Goal: Task Accomplishment & Management: Use online tool/utility

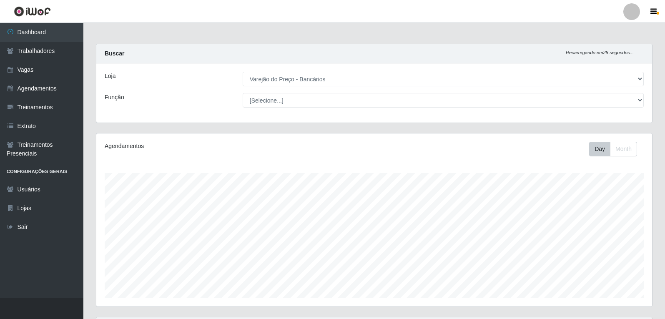
select select "157"
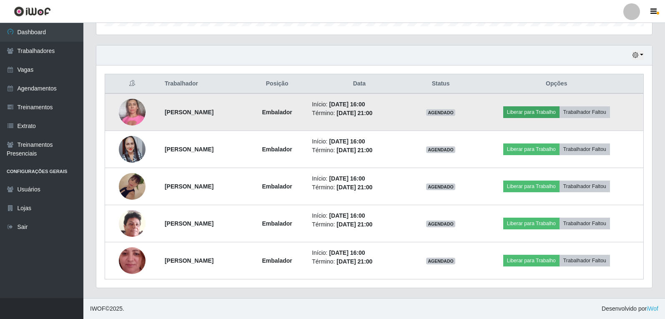
scroll to position [173, 556]
click at [555, 115] on button "Liberar para Trabalho" at bounding box center [531, 112] width 56 height 12
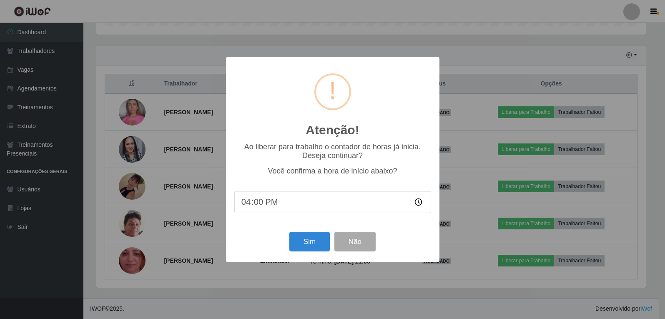
scroll to position [173, 552]
click at [313, 244] on button "Sim" at bounding box center [310, 242] width 40 height 20
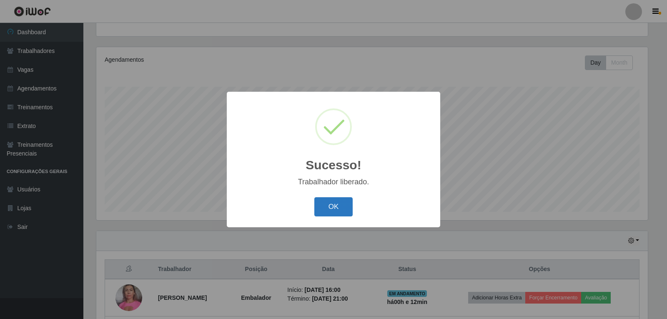
click at [335, 210] on button "OK" at bounding box center [333, 207] width 39 height 20
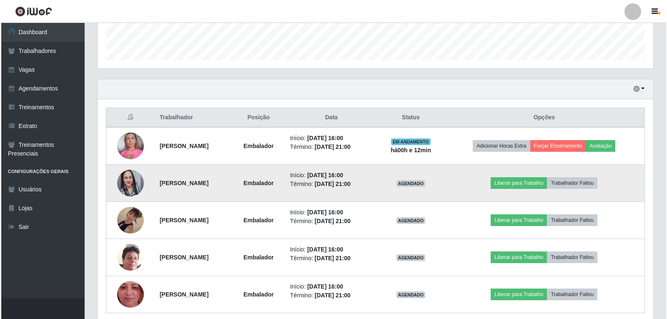
scroll to position [253, 0]
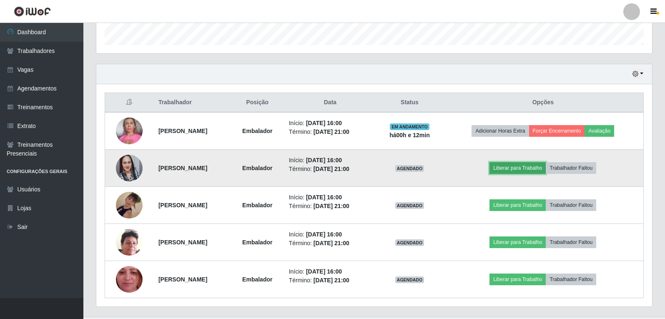
click at [522, 170] on button "Liberar para Trabalho" at bounding box center [517, 168] width 56 height 12
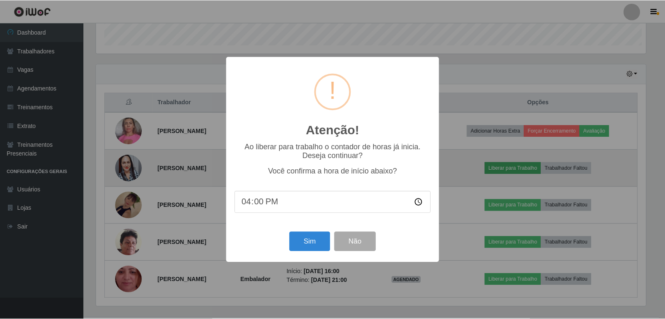
scroll to position [173, 552]
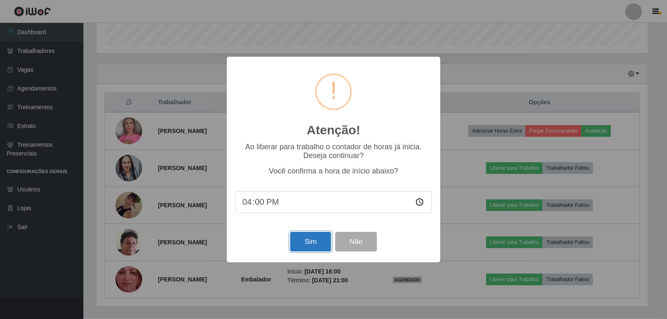
click at [301, 237] on button "Sim" at bounding box center [310, 242] width 40 height 20
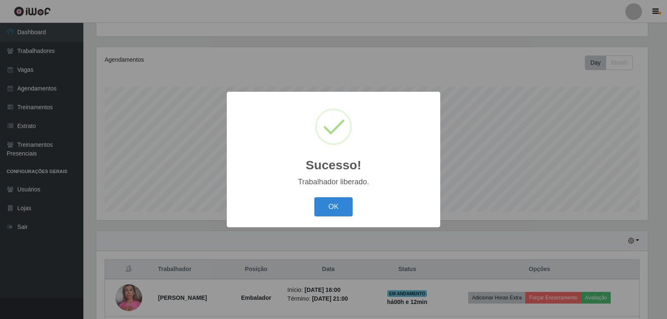
click at [335, 193] on div "Sucesso! × Trabalhador liberado. OK Cancel" at bounding box center [333, 159] width 213 height 135
click at [338, 203] on button "OK" at bounding box center [333, 207] width 39 height 20
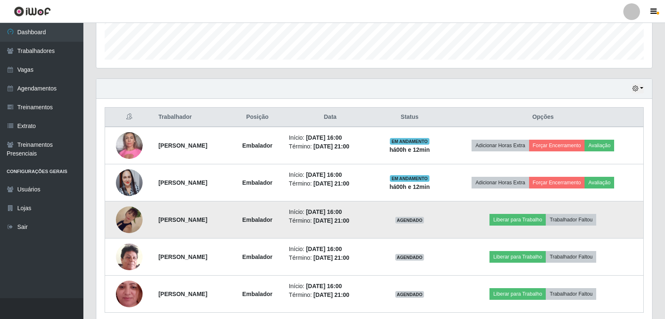
scroll to position [253, 0]
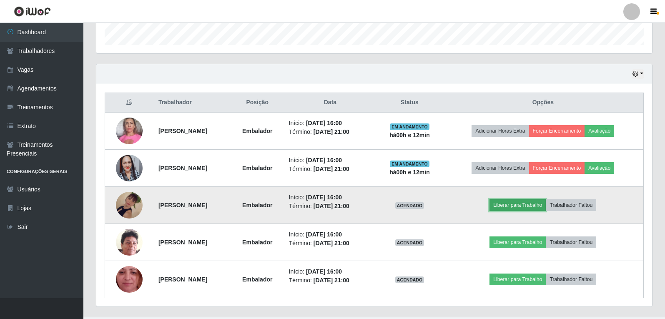
click at [537, 207] on button "Liberar para Trabalho" at bounding box center [517, 205] width 56 height 12
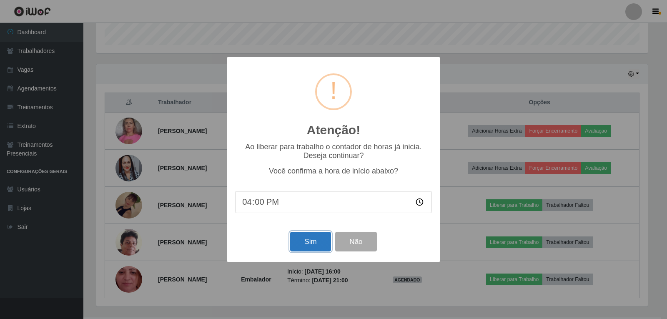
click at [298, 243] on button "Sim" at bounding box center [310, 242] width 40 height 20
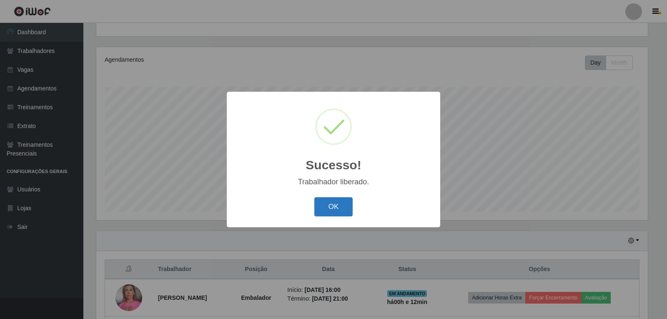
click at [334, 205] on button "OK" at bounding box center [333, 207] width 39 height 20
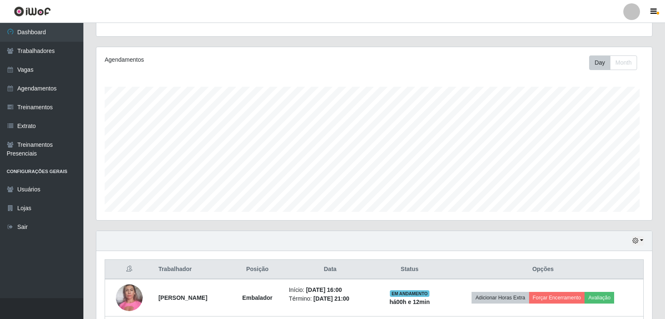
scroll to position [0, 0]
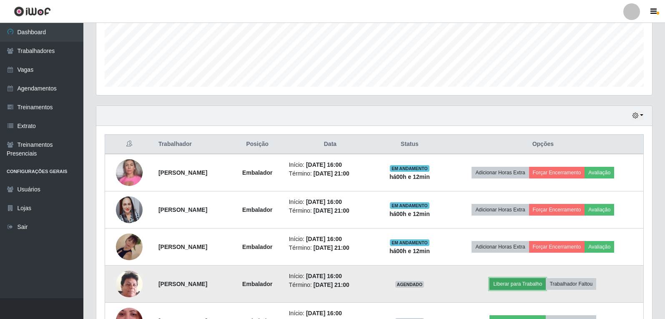
click at [535, 281] on button "Liberar para Trabalho" at bounding box center [517, 284] width 56 height 12
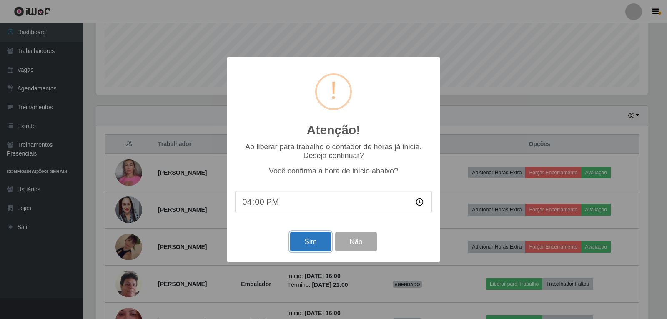
click at [306, 236] on button "Sim" at bounding box center [310, 242] width 40 height 20
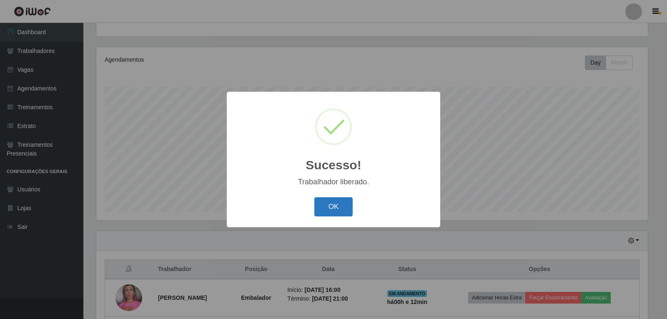
click at [331, 214] on button "OK" at bounding box center [333, 207] width 39 height 20
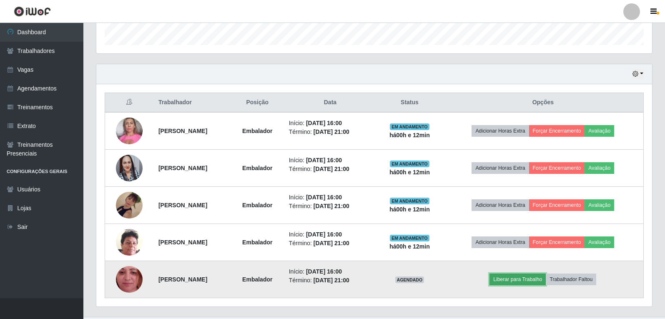
click at [546, 276] on button "Liberar para Trabalho" at bounding box center [517, 279] width 56 height 12
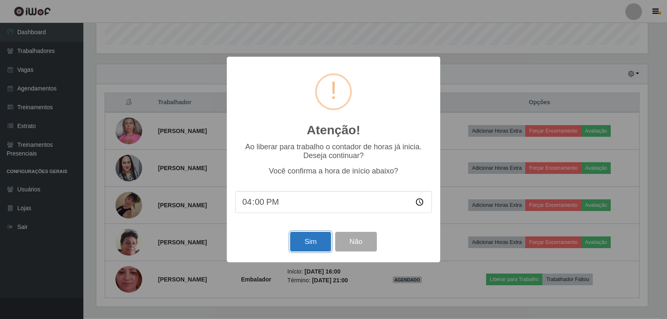
click at [300, 244] on button "Sim" at bounding box center [310, 242] width 40 height 20
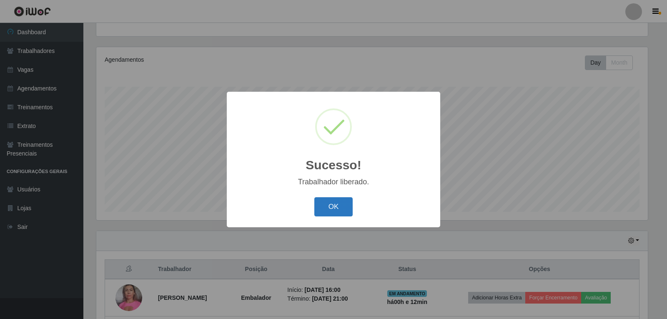
click at [342, 210] on button "OK" at bounding box center [333, 207] width 39 height 20
